Goal: Check status: Check status

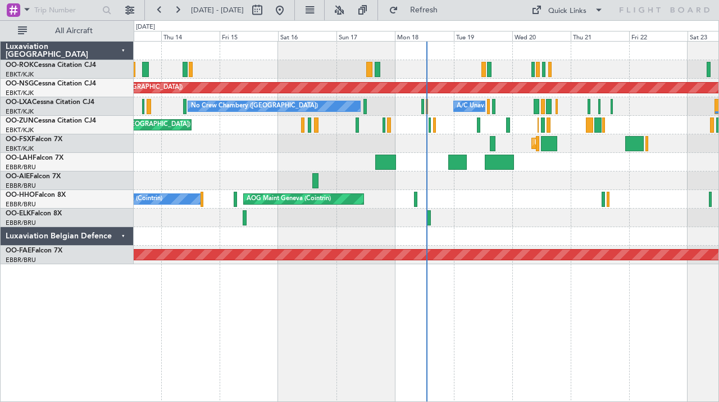
click at [187, 12] on span "[DATE] - [DATE]" at bounding box center [218, 10] width 62 height 18
click at [182, 10] on button at bounding box center [178, 10] width 18 height 18
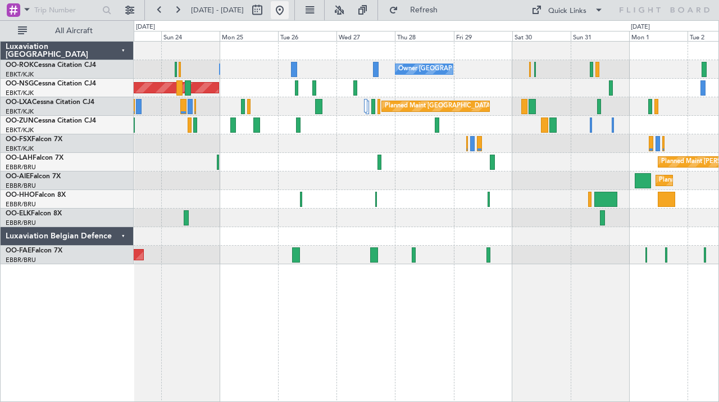
click at [289, 15] on button at bounding box center [280, 10] width 18 height 18
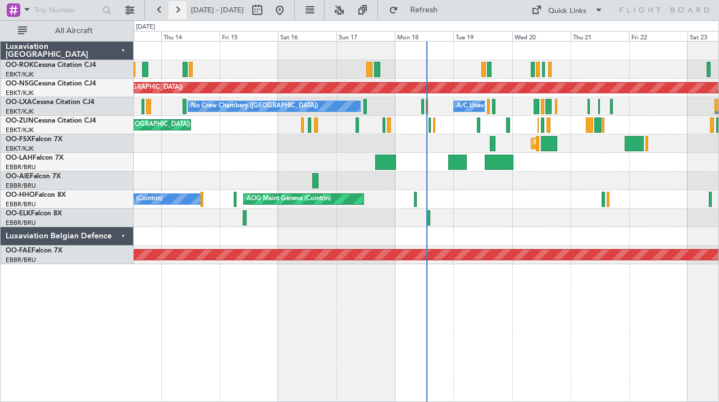
click at [176, 11] on button at bounding box center [178, 10] width 18 height 18
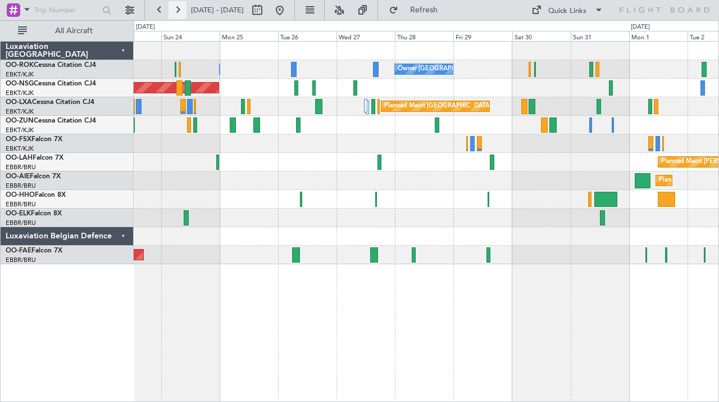
click at [175, 13] on button at bounding box center [178, 10] width 18 height 18
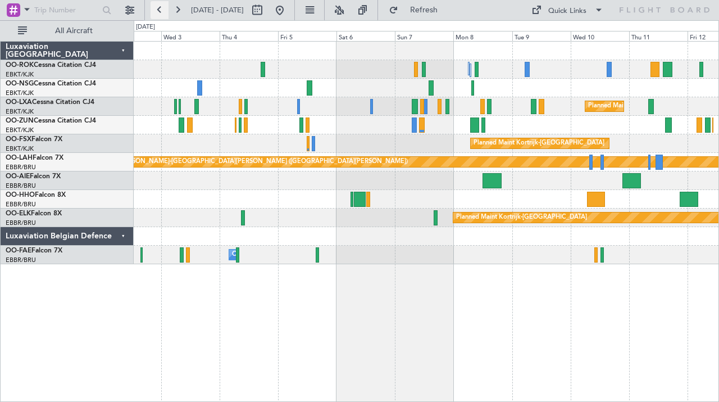
click at [161, 10] on button at bounding box center [160, 10] width 18 height 18
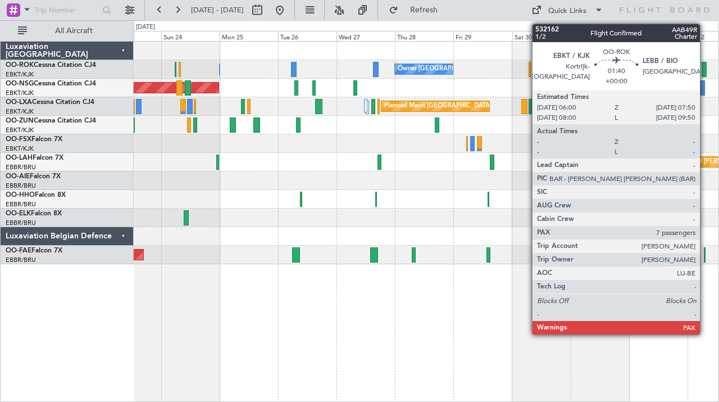
click at [705, 70] on div at bounding box center [704, 69] width 4 height 15
